Goal: Task Accomplishment & Management: Contribute content

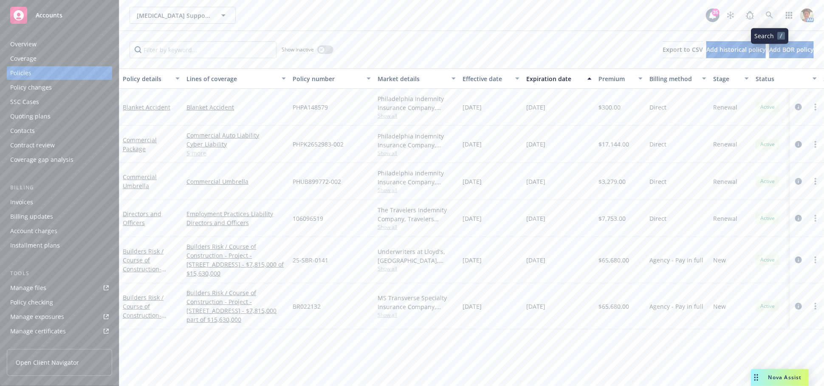
click at [769, 17] on icon at bounding box center [770, 15] width 8 height 8
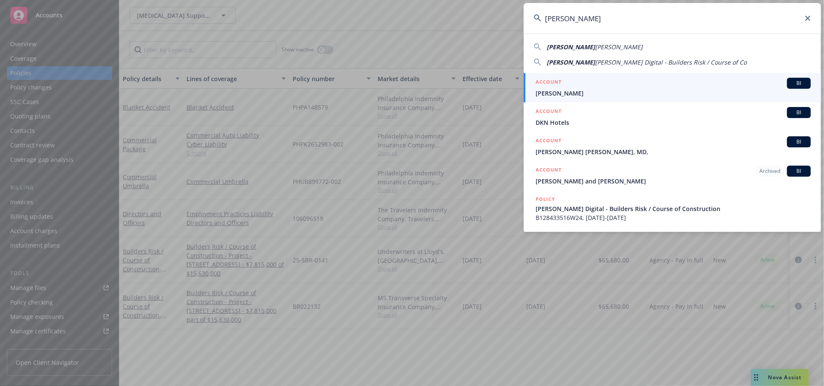
type input "[PERSON_NAME]"
click at [603, 90] on span "[PERSON_NAME]" at bounding box center [673, 93] width 275 height 9
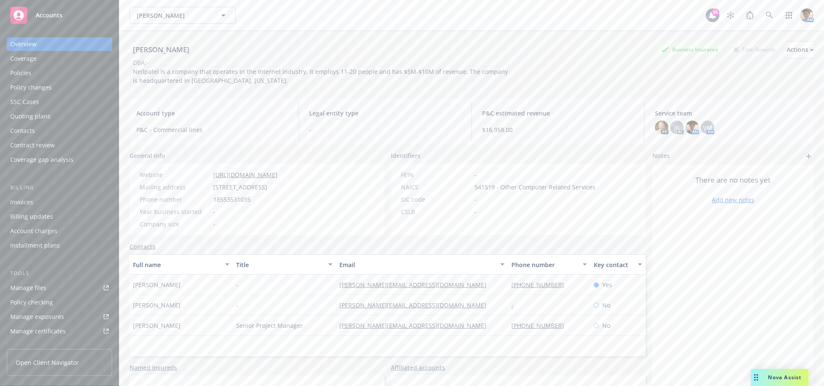
click at [19, 73] on div "Policies" at bounding box center [20, 73] width 21 height 14
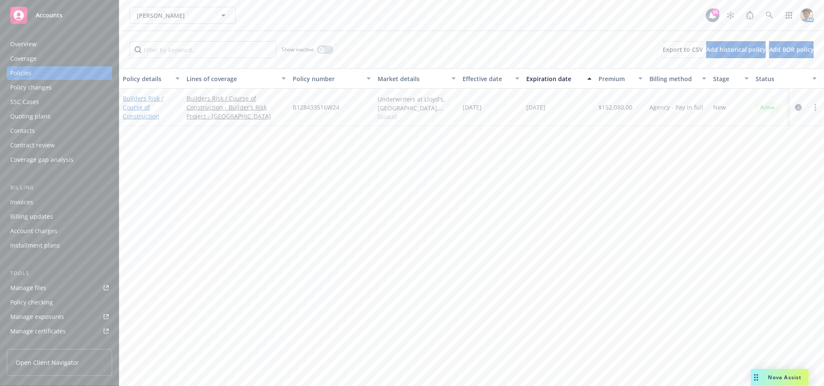
click at [143, 107] on link "Builders Risk / Course of Construction" at bounding box center [143, 107] width 41 height 26
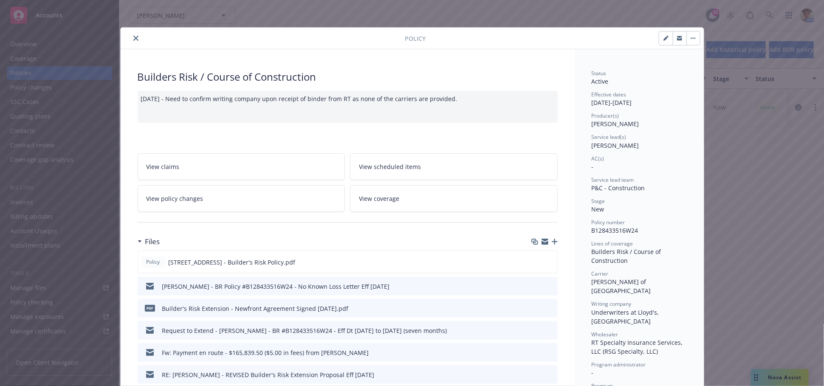
click at [552, 244] on icon "button" at bounding box center [555, 242] width 6 height 6
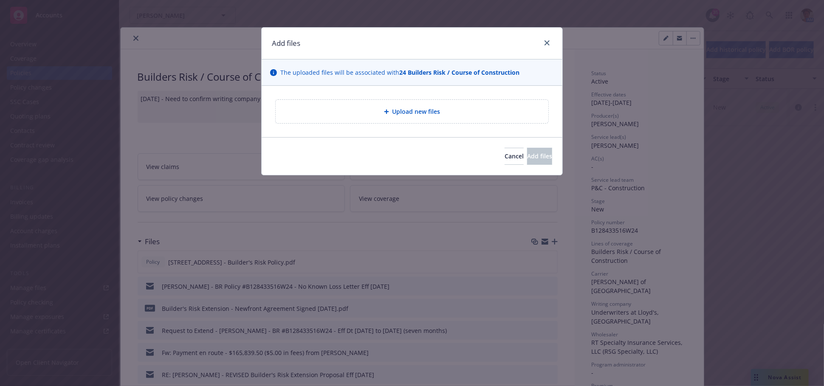
click at [403, 112] on span "Upload new files" at bounding box center [417, 111] width 48 height 9
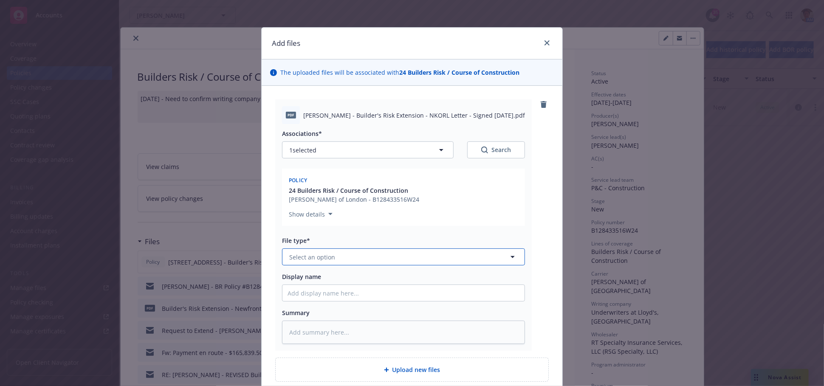
click at [385, 257] on button "Select an option" at bounding box center [403, 257] width 243 height 17
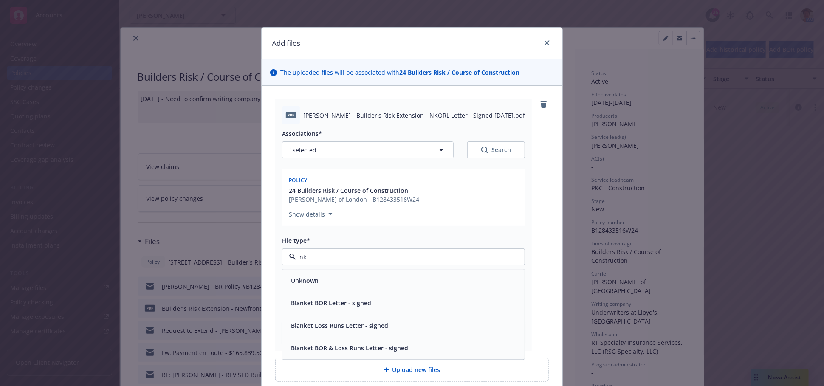
type input "n"
type input "No Know"
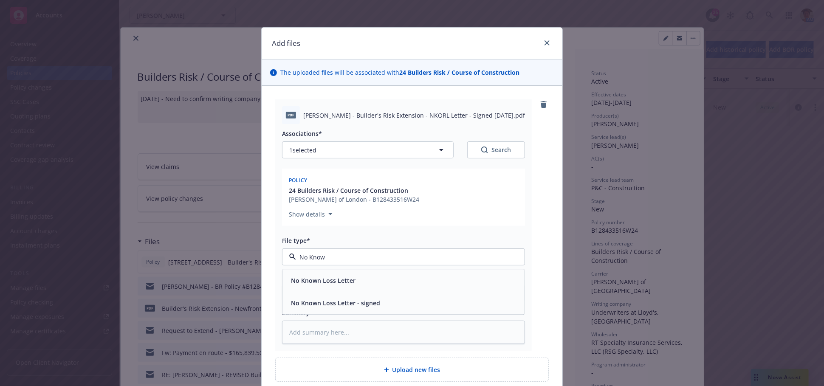
click at [368, 299] on span "No Known Loss Letter - signed" at bounding box center [335, 303] width 89 height 9
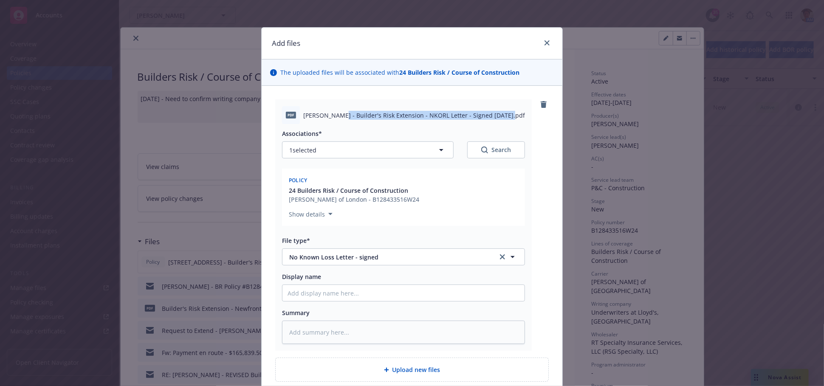
drag, startPoint x: 330, startPoint y: 116, endPoint x: 494, endPoint y: 119, distance: 164.5
click at [494, 119] on span "[PERSON_NAME] - Builder's Risk Extension - NKORL Letter - Signed [DATE].pdf" at bounding box center [414, 115] width 222 height 9
copy span "Builder's Risk Extension - NKORL Letter - Signed [DATE]"
click at [366, 292] on input "Display name" at bounding box center [404, 293] width 242 height 16
paste input "Builder's Risk Extension - NKORL Letter - Signed [DATE]"
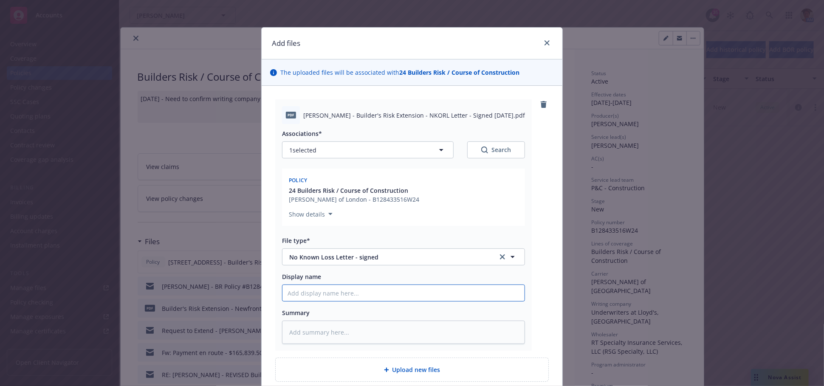
type textarea "x"
type input "Builder's Risk Extension - NKORL Letter - Signed [DATE]"
click at [361, 336] on textarea at bounding box center [403, 332] width 243 height 23
paste textarea "Builder's Risk Extension - NKORL Letter - Signed [DATE]"
type textarea "x"
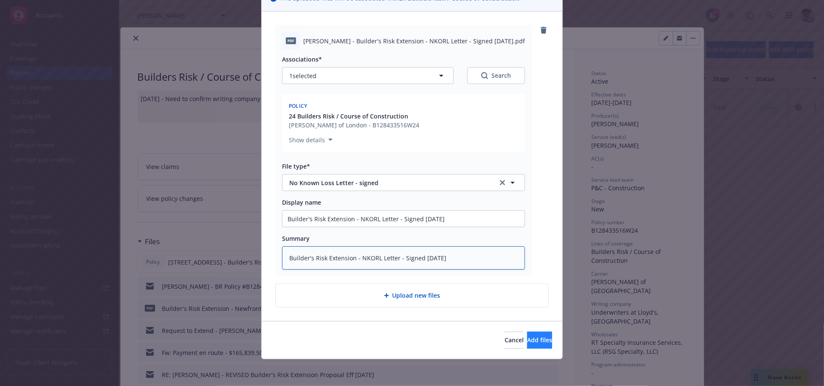
type textarea "Builder's Risk Extension - NKORL Letter - Signed [DATE]"
click at [527, 338] on span "Add files" at bounding box center [539, 340] width 25 height 8
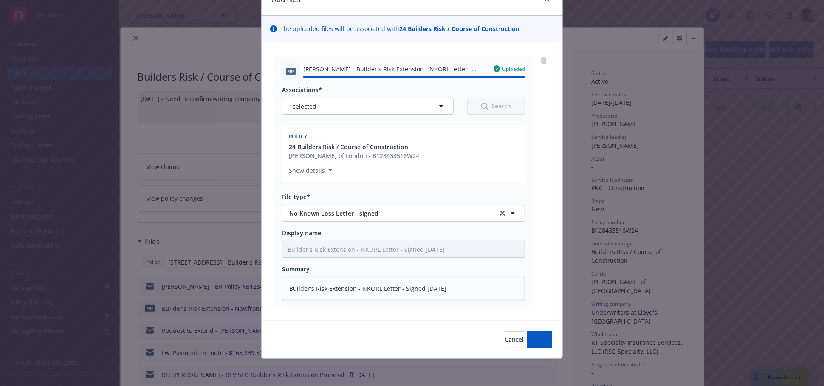
type textarea "x"
